Goal: Find specific page/section: Find specific page/section

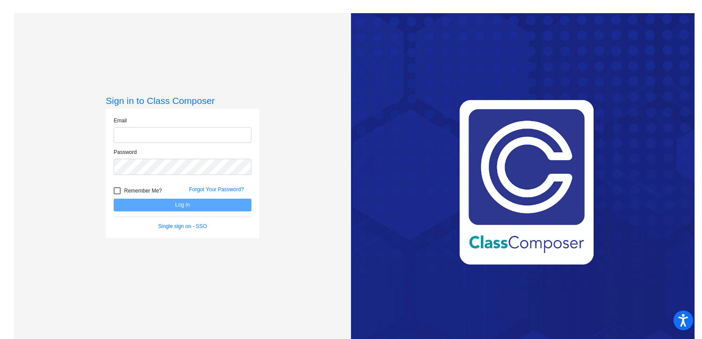
type input "[EMAIL_ADDRESS][DOMAIN_NAME]"
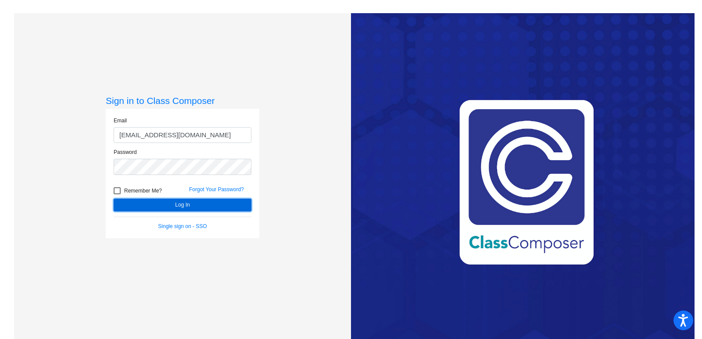
click at [167, 204] on button "Log In" at bounding box center [183, 205] width 138 height 13
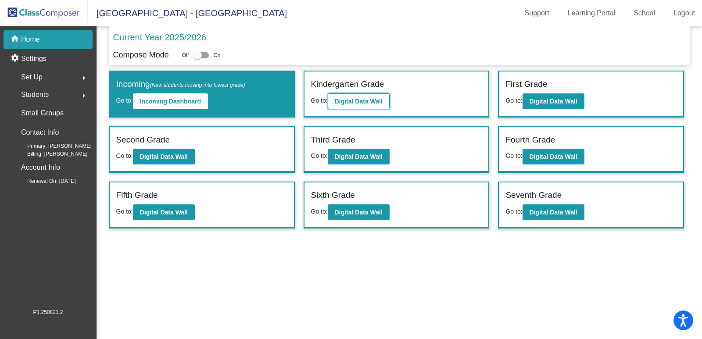
click at [382, 105] on button "Digital Data Wall" at bounding box center [359, 101] width 62 height 16
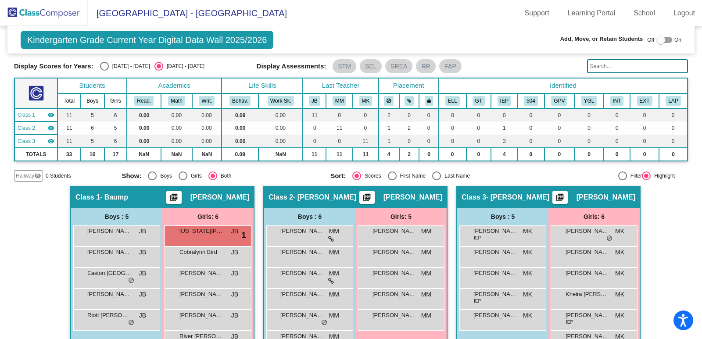
scroll to position [53, 0]
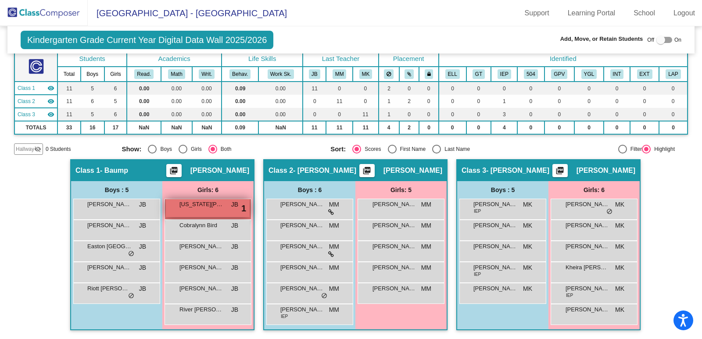
click at [209, 204] on span "[US_STATE][PERSON_NAME]" at bounding box center [201, 204] width 44 height 9
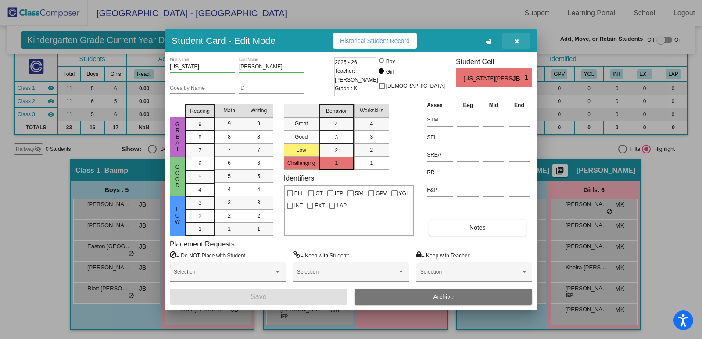
click at [519, 42] on button "button" at bounding box center [516, 41] width 28 height 16
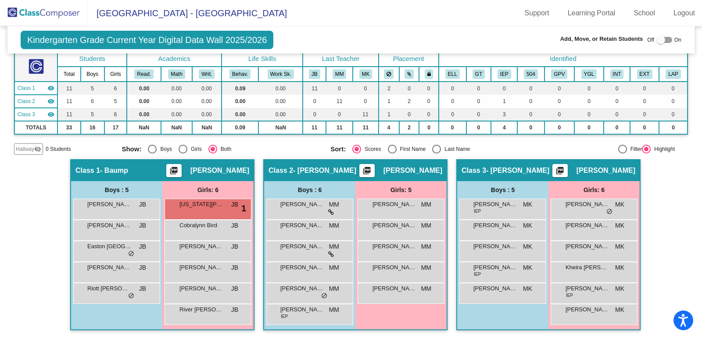
click at [28, 240] on div "Hallway - Hallway Class picture_as_pdf Add Student First Name Last Name Student…" at bounding box center [351, 249] width 674 height 180
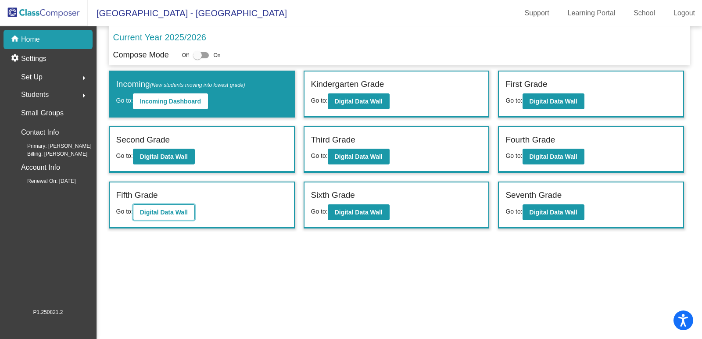
click at [185, 218] on button "Digital Data Wall" at bounding box center [164, 212] width 62 height 16
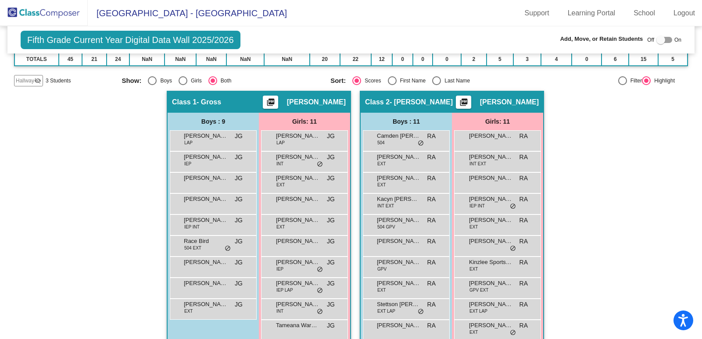
scroll to position [145, 0]
